Goal: Transaction & Acquisition: Subscribe to service/newsletter

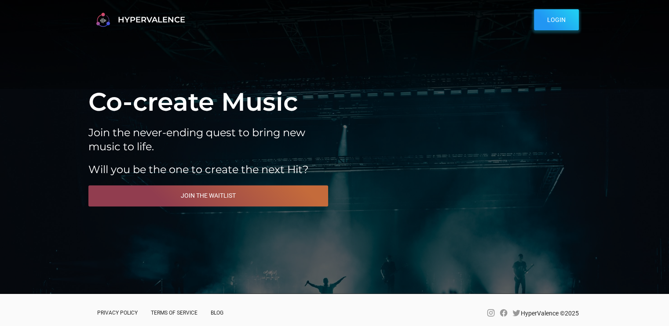
click at [227, 194] on span "Join The Waitlist" at bounding box center [208, 195] width 213 height 11
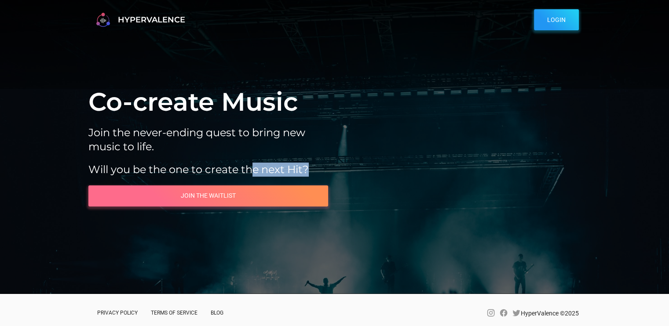
drag, startPoint x: 253, startPoint y: 167, endPoint x: 326, endPoint y: 170, distance: 72.6
click at [326, 170] on h5 "Will you be the one to create the next Hit?" at bounding box center [208, 170] width 240 height 14
click at [289, 145] on h5 "Join the never-ending quest to bring new music to life." at bounding box center [208, 140] width 240 height 28
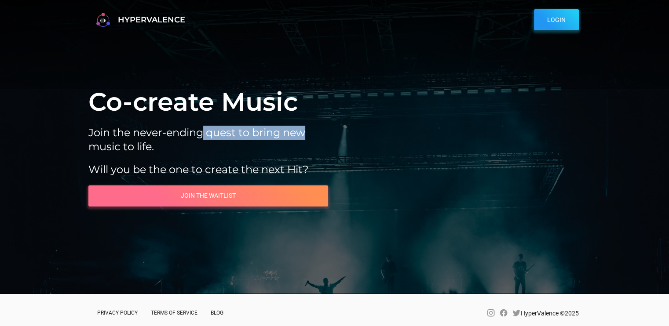
drag, startPoint x: 206, startPoint y: 130, endPoint x: 339, endPoint y: 117, distance: 133.8
click at [317, 131] on h5 "Join the never-ending quest to bring new music to life." at bounding box center [208, 140] width 240 height 28
click at [339, 117] on div "Co-create Music Join the never-ending quest to bring new music to life. Will yo…" at bounding box center [335, 146] width 506 height 119
click at [175, 16] on span "HYPERVALENCE" at bounding box center [147, 20] width 106 height 14
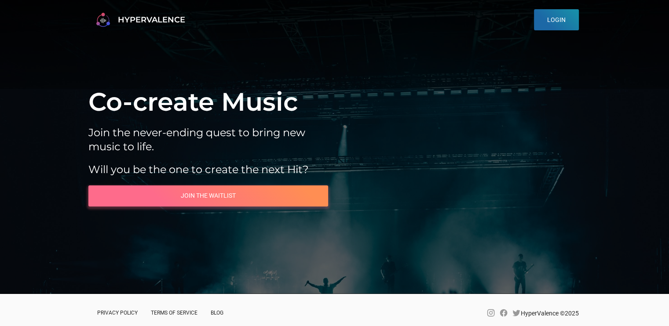
click at [554, 26] on button "LOGIN" at bounding box center [556, 19] width 45 height 21
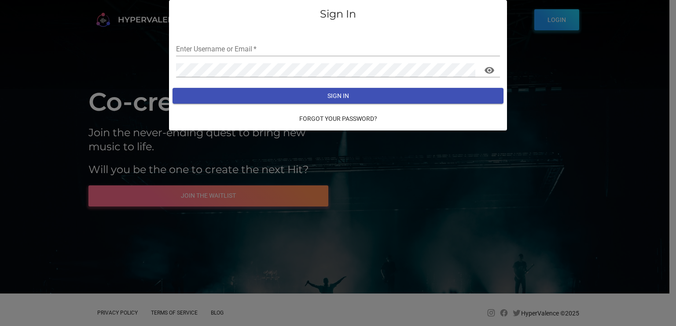
click at [552, 119] on div "Sign In Enter Username or Email   * Enter Password   * Sign In Forgot your pass…" at bounding box center [338, 65] width 676 height 131
click at [417, 177] on div at bounding box center [338, 163] width 676 height 326
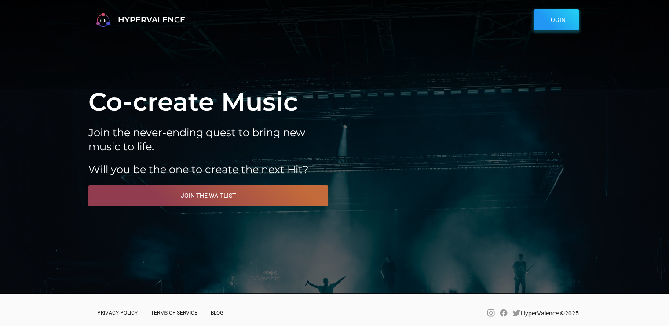
click at [272, 193] on span "Join The Waitlist" at bounding box center [208, 195] width 213 height 11
